Goal: Transaction & Acquisition: Purchase product/service

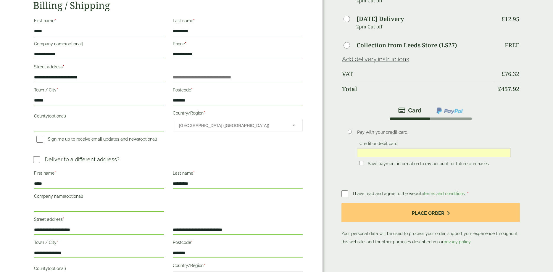
scroll to position [83, 0]
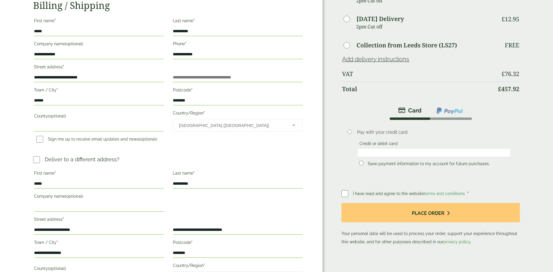
click at [530, 104] on div "Order Summary Item Ammount 750ml PET Carafe - with Lid - Full Case Qty: 3 £ 381…" at bounding box center [438, 104] width 231 height 375
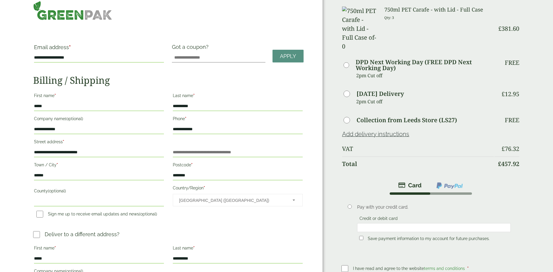
scroll to position [0, 0]
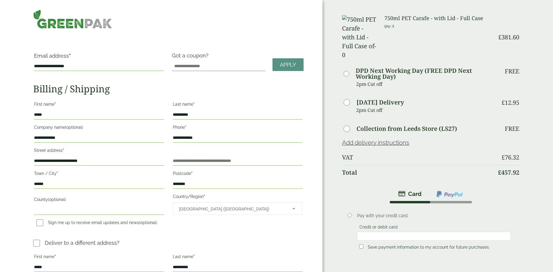
click at [490, 242] on p "Save payment information to my account for future purchases." at bounding box center [434, 247] width 154 height 10
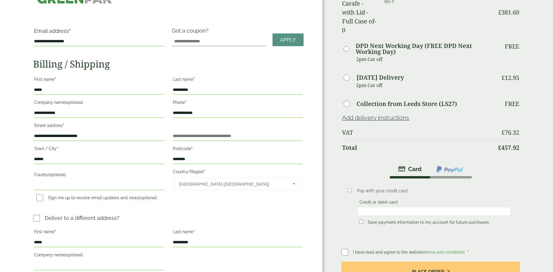
scroll to position [57, 0]
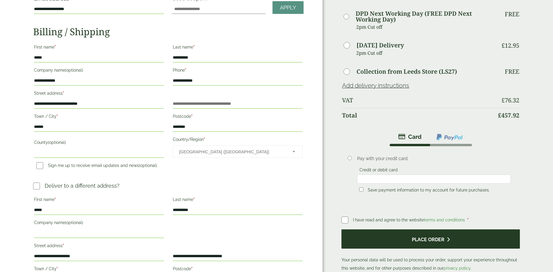
click at [435, 229] on button "Place order" at bounding box center [431, 238] width 179 height 19
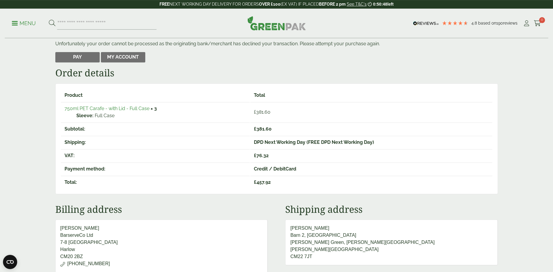
scroll to position [50, 0]
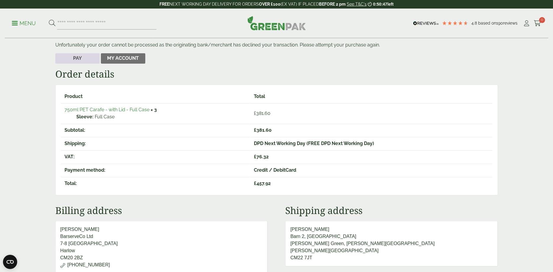
click at [86, 57] on link "Pay" at bounding box center [77, 58] width 44 height 11
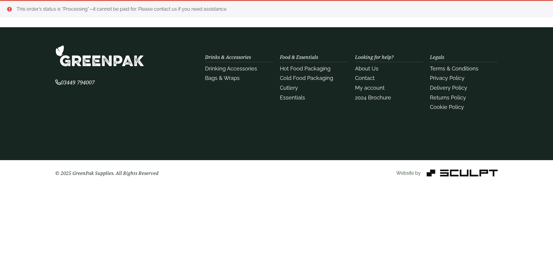
click at [137, 62] on img at bounding box center [99, 56] width 89 height 22
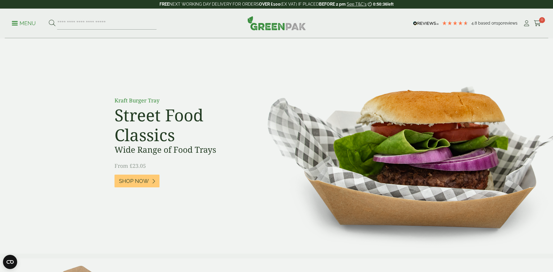
click at [539, 26] on link "Cart 0" at bounding box center [537, 23] width 7 height 9
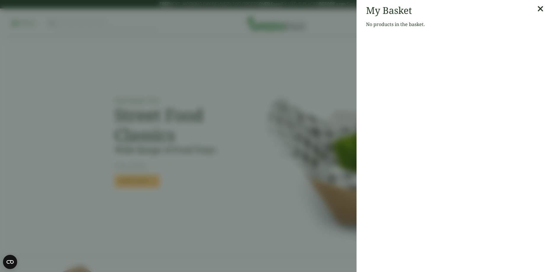
click at [541, 9] on icon at bounding box center [541, 9] width 6 height 8
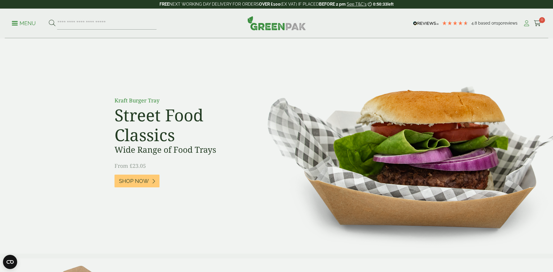
click at [526, 23] on icon at bounding box center [526, 23] width 7 height 6
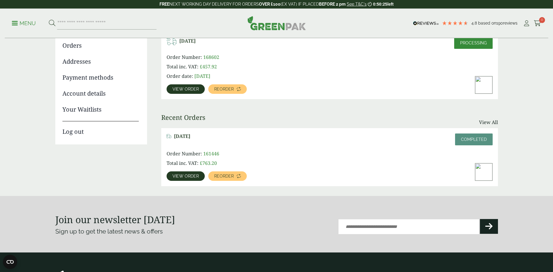
scroll to position [17, 0]
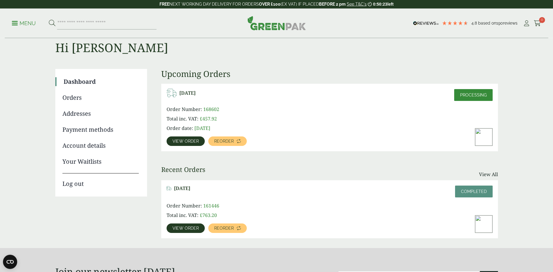
click at [186, 141] on span "View order" at bounding box center [186, 141] width 26 height 4
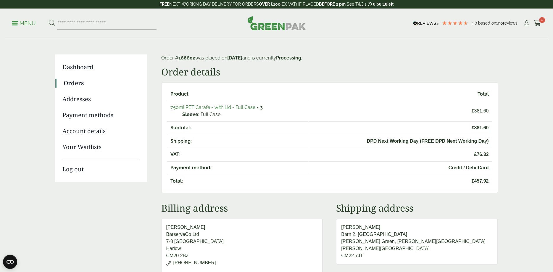
scroll to position [30, 0]
click at [70, 119] on link "Payment methods" at bounding box center [100, 116] width 76 height 9
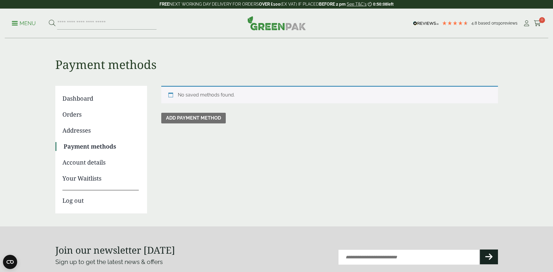
click at [74, 131] on link "Addresses" at bounding box center [100, 130] width 76 height 9
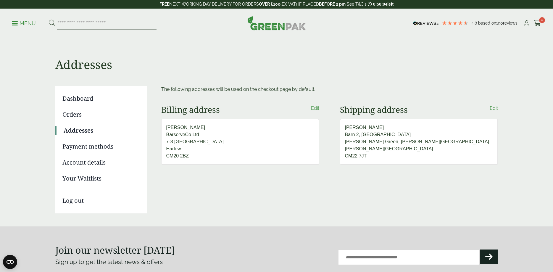
click at [319, 108] on link "Edit" at bounding box center [315, 108] width 8 height 7
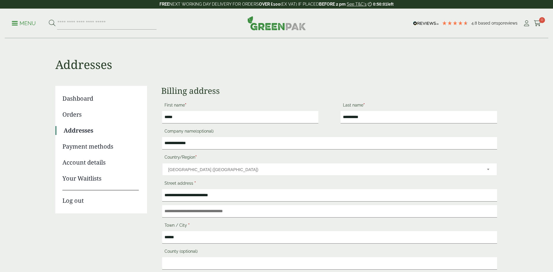
click at [180, 118] on input "*****" at bounding box center [240, 117] width 157 height 12
type input "*"
type input "****"
type input "*****"
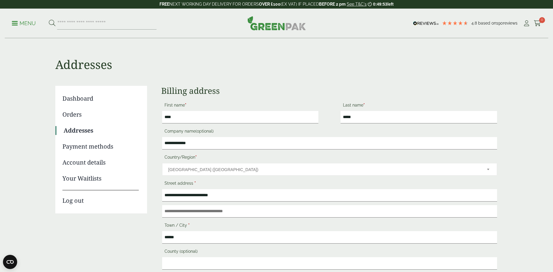
click at [322, 95] on h3 "Billing address" at bounding box center [329, 91] width 337 height 10
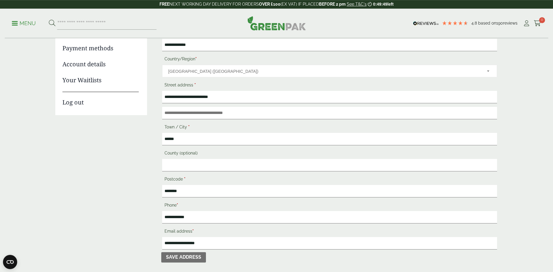
scroll to position [135, 0]
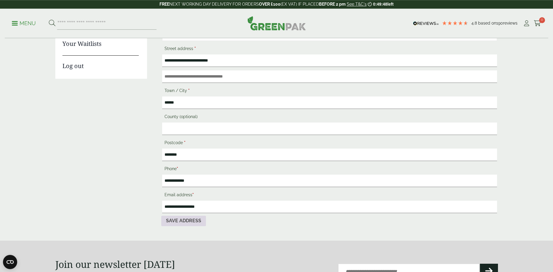
click at [194, 217] on button "Save address" at bounding box center [183, 221] width 45 height 11
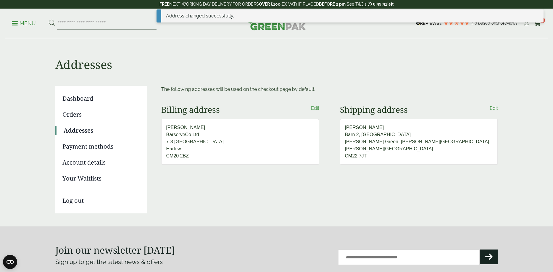
click at [104, 148] on link "Payment methods" at bounding box center [100, 146] width 76 height 9
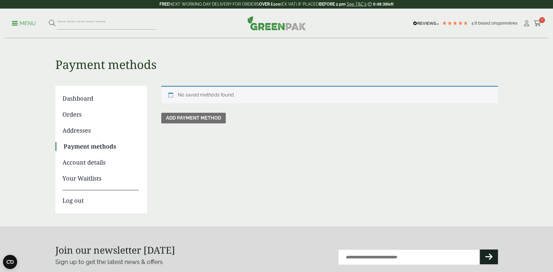
click at [199, 115] on link "Add payment method" at bounding box center [193, 118] width 65 height 11
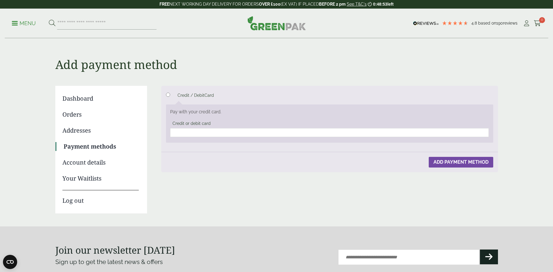
click at [446, 160] on button "Add payment method" at bounding box center [461, 162] width 65 height 11
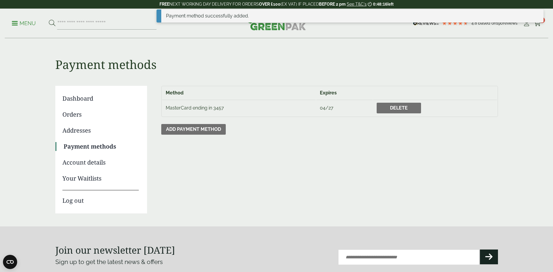
click at [75, 117] on link "Orders" at bounding box center [100, 114] width 76 height 9
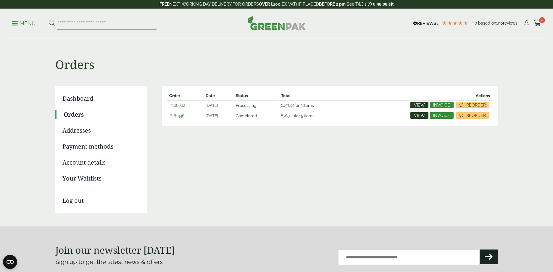
click at [423, 103] on span "View" at bounding box center [419, 105] width 11 height 4
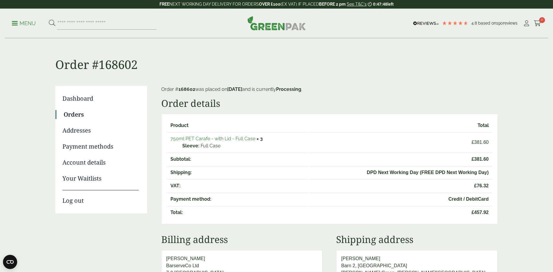
click at [80, 99] on link "Dashboard" at bounding box center [100, 98] width 76 height 9
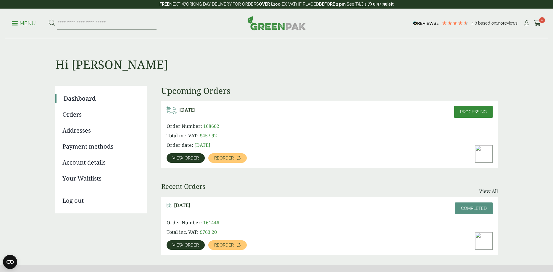
click at [188, 157] on span "View order" at bounding box center [186, 158] width 26 height 4
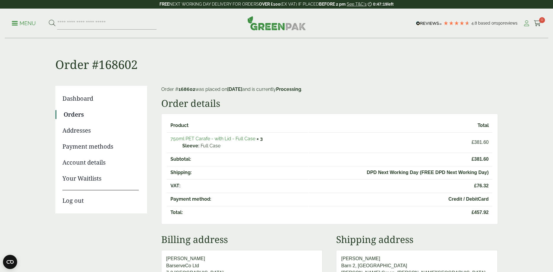
click at [526, 26] on icon at bounding box center [526, 23] width 7 height 6
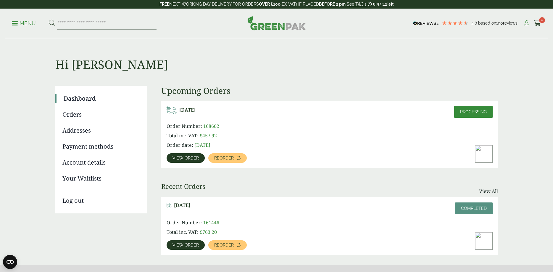
click at [525, 23] on icon at bounding box center [526, 23] width 7 height 6
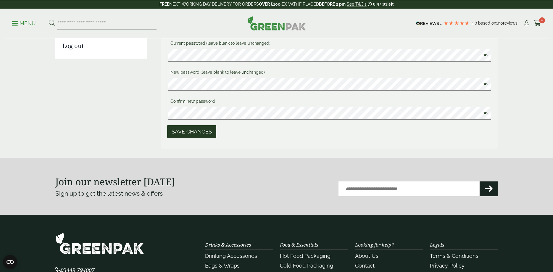
scroll to position [256, 0]
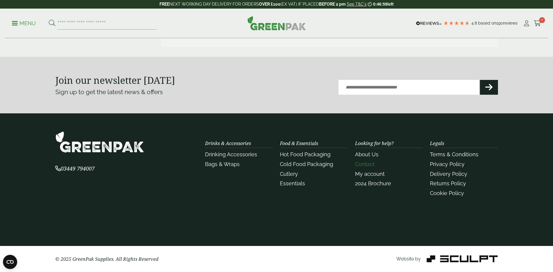
click at [367, 165] on link "Contact" at bounding box center [365, 164] width 20 height 6
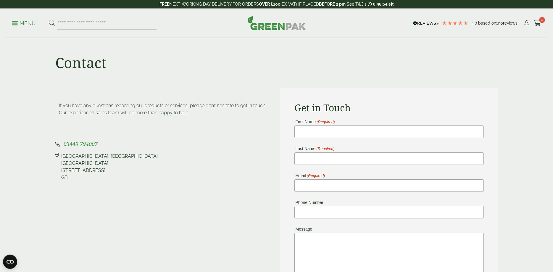
scroll to position [3, 0]
click at [540, 27] on link "Cart 0" at bounding box center [537, 23] width 7 height 9
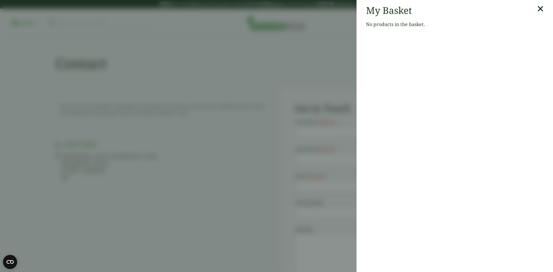
click at [540, 9] on icon at bounding box center [541, 9] width 6 height 8
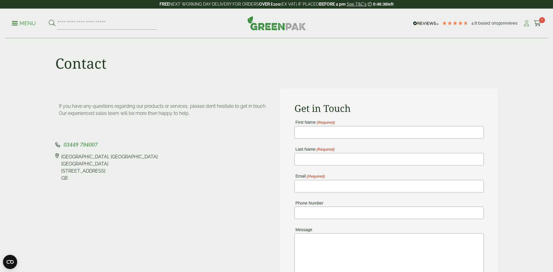
click at [528, 23] on icon at bounding box center [526, 23] width 7 height 6
